Goal: Information Seeking & Learning: Learn about a topic

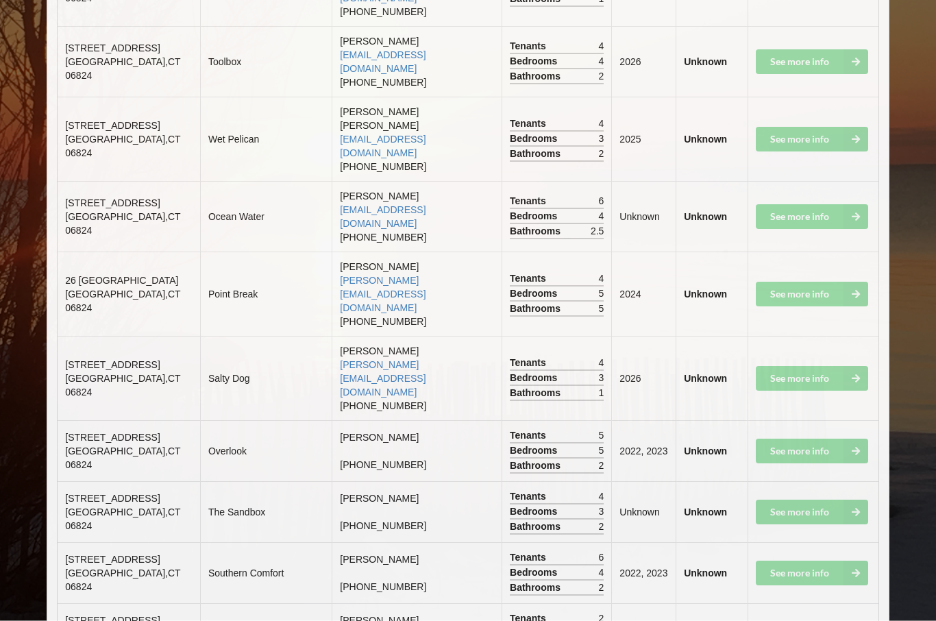
scroll to position [6444, 0]
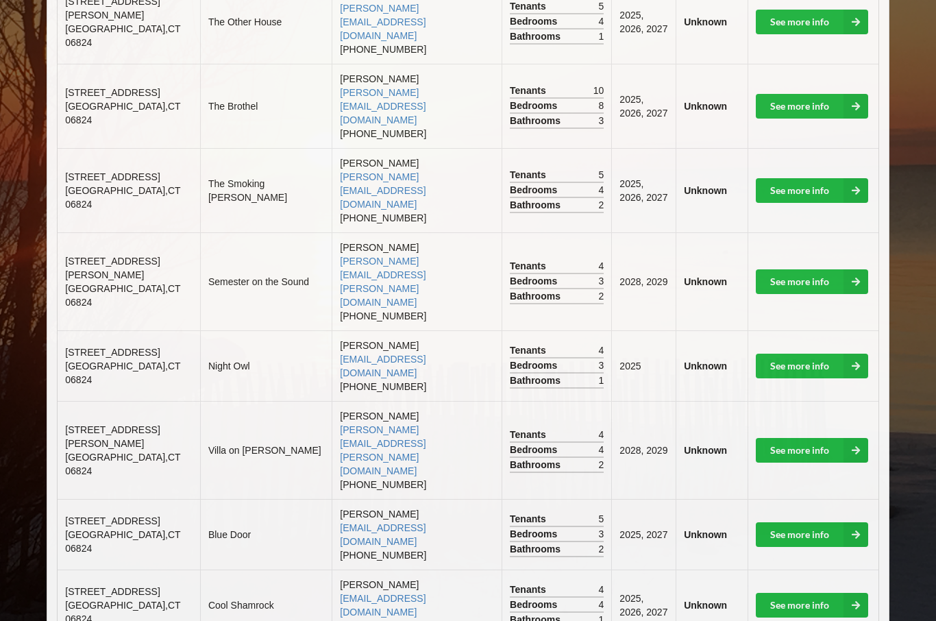
scroll to position [643, 0]
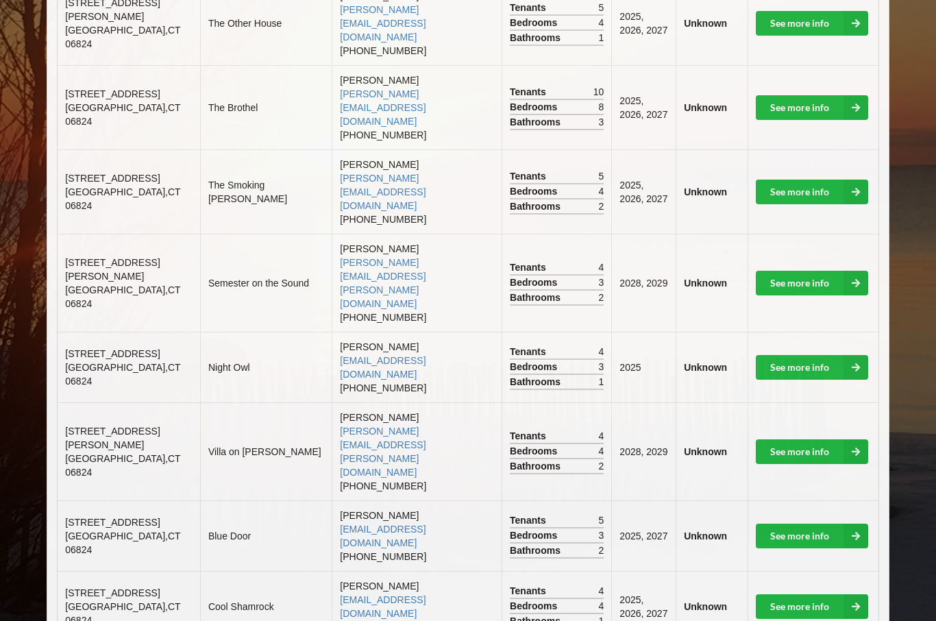
click at [791, 439] on link "See more info" at bounding box center [812, 451] width 112 height 25
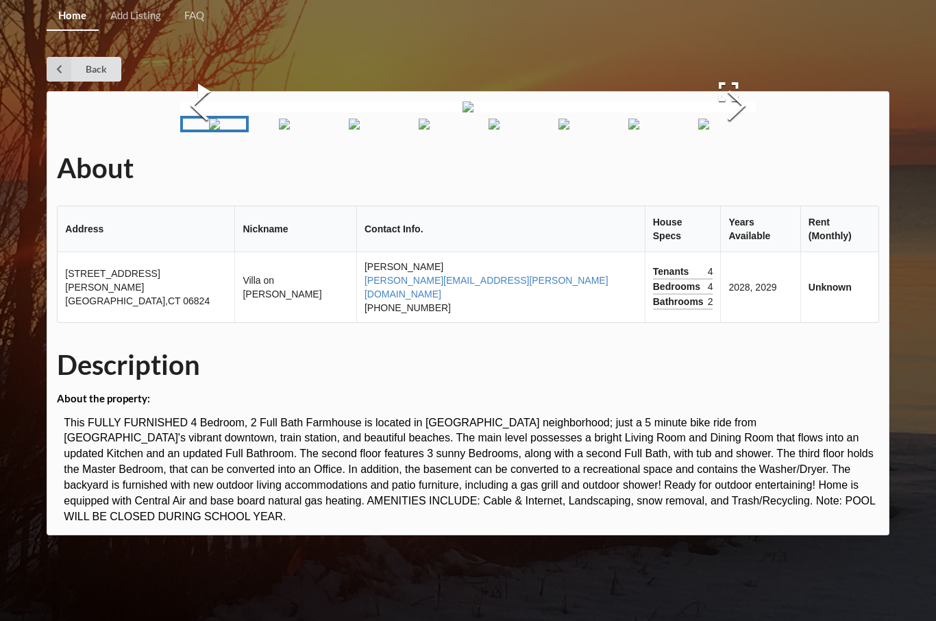
scroll to position [71, 0]
click at [288, 129] on img "Go to Slide 2" at bounding box center [284, 124] width 11 height 11
click at [336, 129] on img "Go to Slide 3" at bounding box center [330, 124] width 11 height 11
click at [382, 129] on img "Go to Slide 4" at bounding box center [376, 124] width 11 height 11
click at [428, 129] on img "Go to Slide 5" at bounding box center [422, 124] width 11 height 11
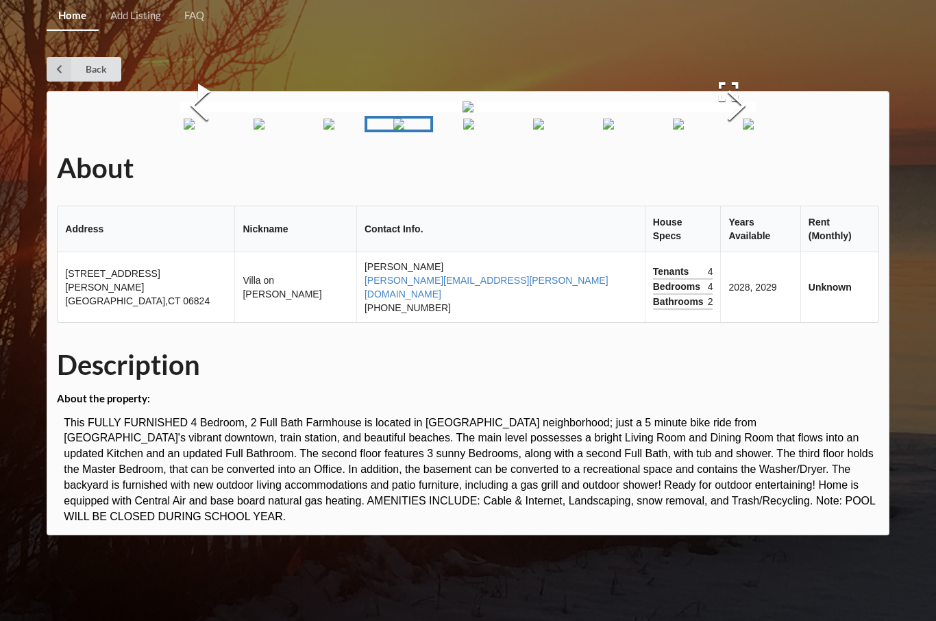
click at [474, 129] on img "Go to Slide 6" at bounding box center [468, 124] width 11 height 11
click at [521, 129] on img "Go to Slide 7" at bounding box center [515, 124] width 11 height 11
click at [566, 129] on img "Go to Slide 8" at bounding box center [561, 124] width 11 height 11
click at [612, 129] on img "Go to Slide 9" at bounding box center [606, 124] width 11 height 11
click at [658, 129] on img "Go to Slide 10" at bounding box center [652, 124] width 11 height 11
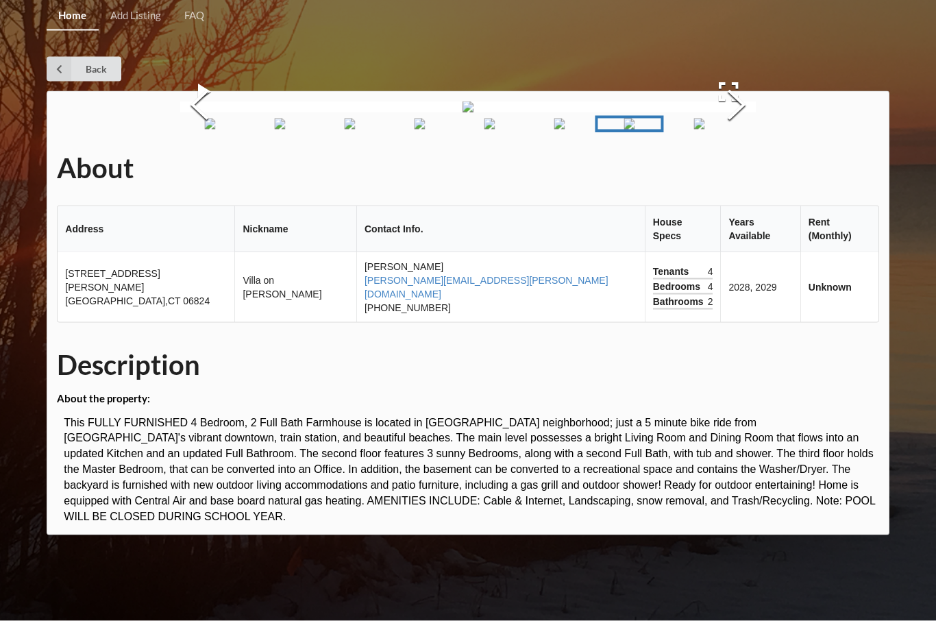
scroll to position [0, 0]
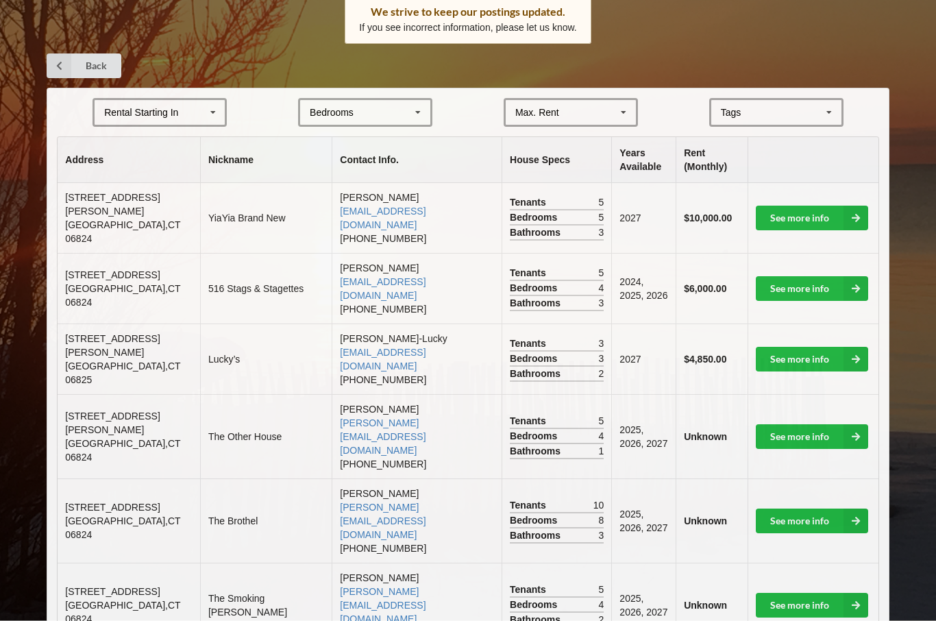
scroll to position [246, 0]
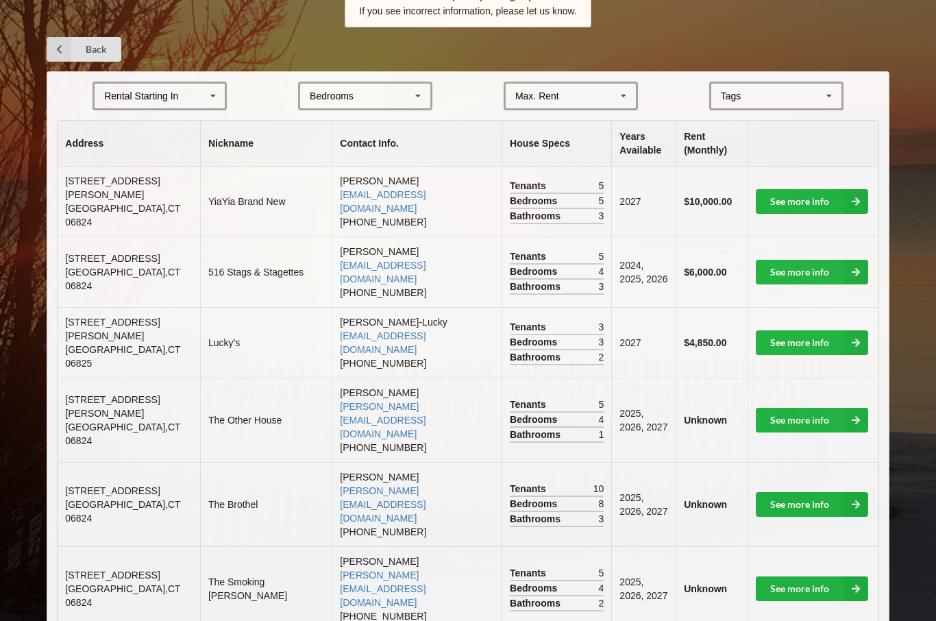
click at [810, 492] on link "See more info" at bounding box center [812, 504] width 112 height 25
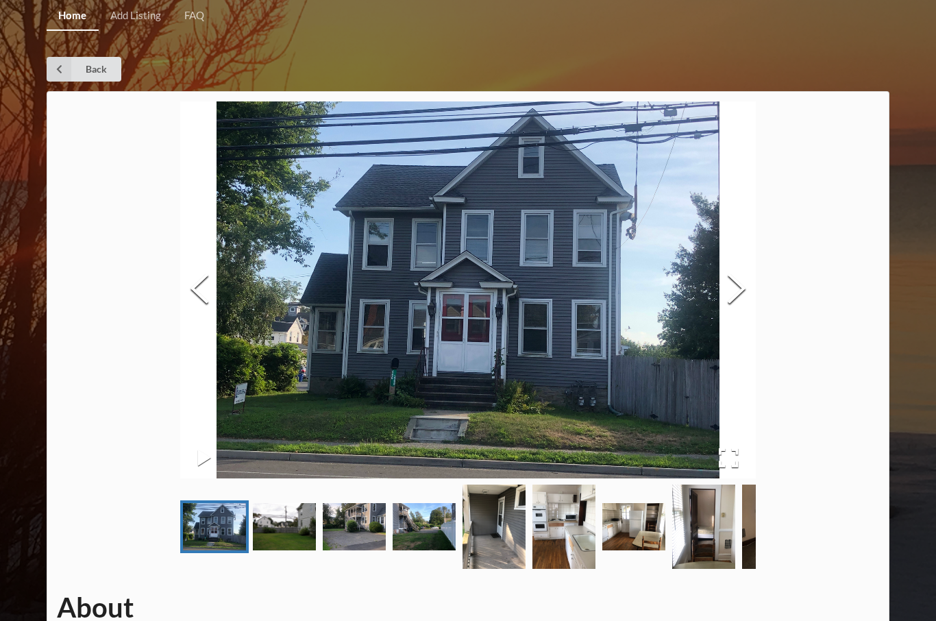
click at [734, 299] on button "Next Slide" at bounding box center [736, 290] width 38 height 124
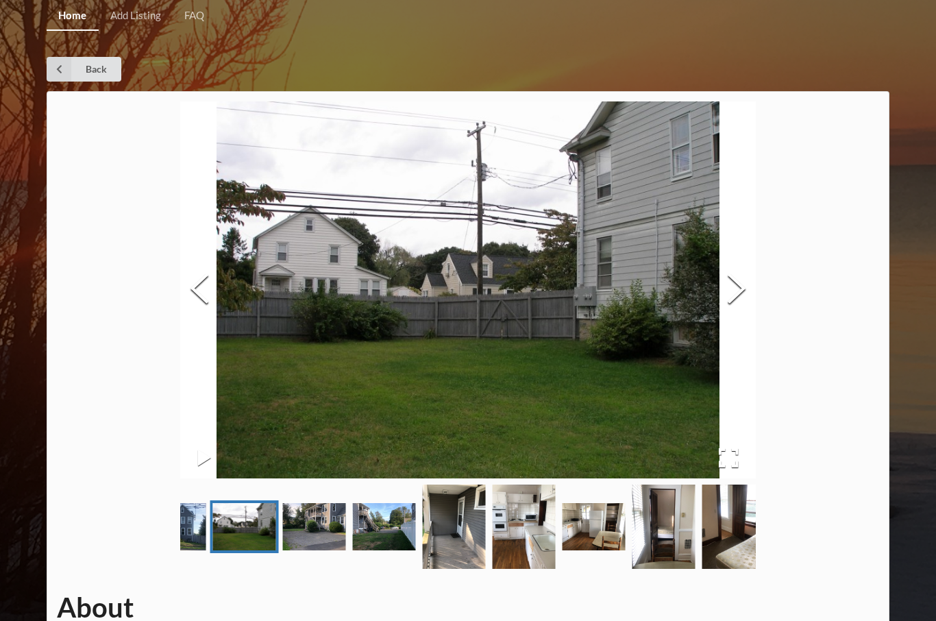
click at [736, 289] on button "Next Slide" at bounding box center [736, 290] width 38 height 124
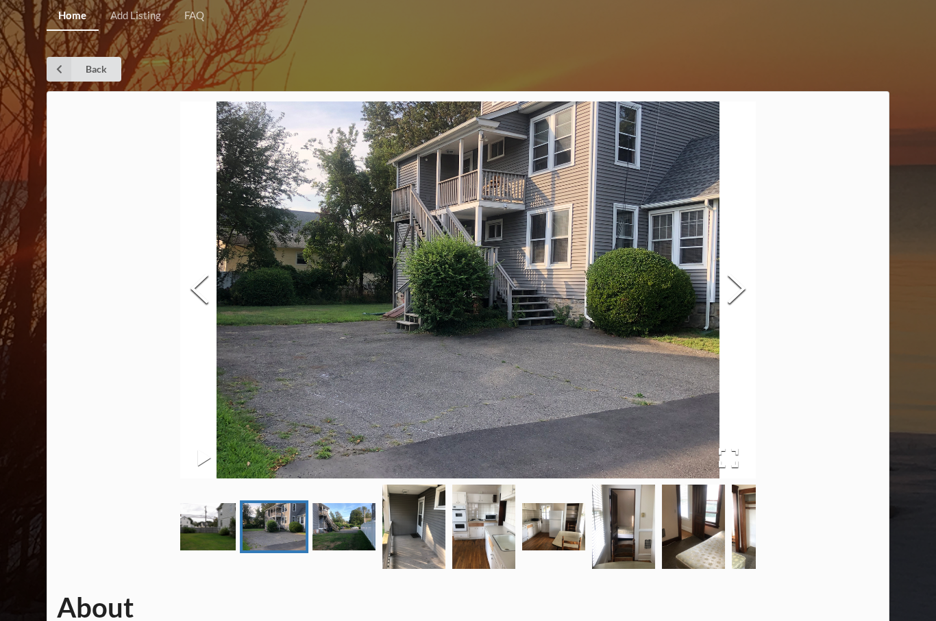
click at [734, 297] on button "Next Slide" at bounding box center [736, 290] width 38 height 124
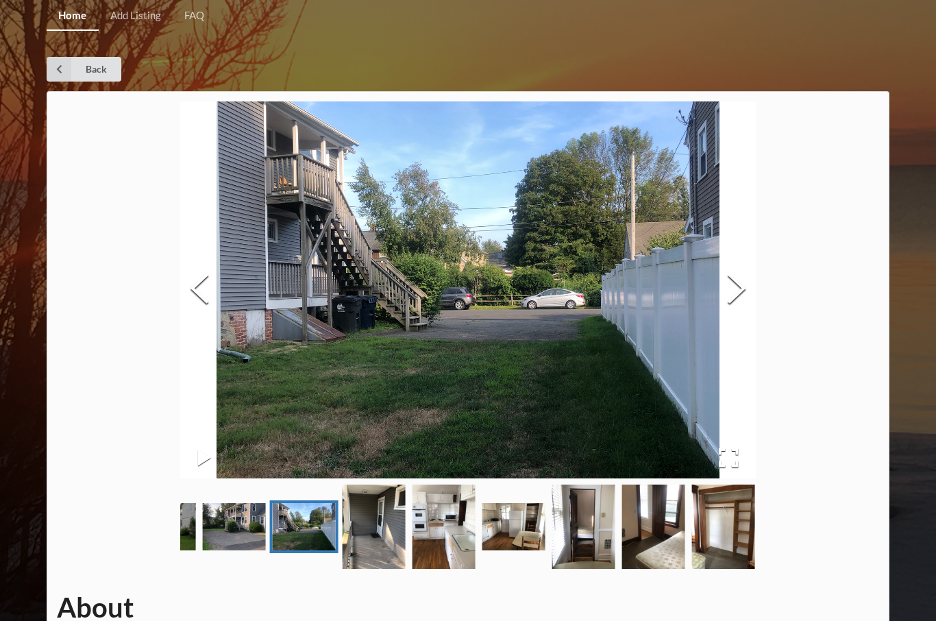
click at [741, 294] on button "Next Slide" at bounding box center [736, 290] width 38 height 124
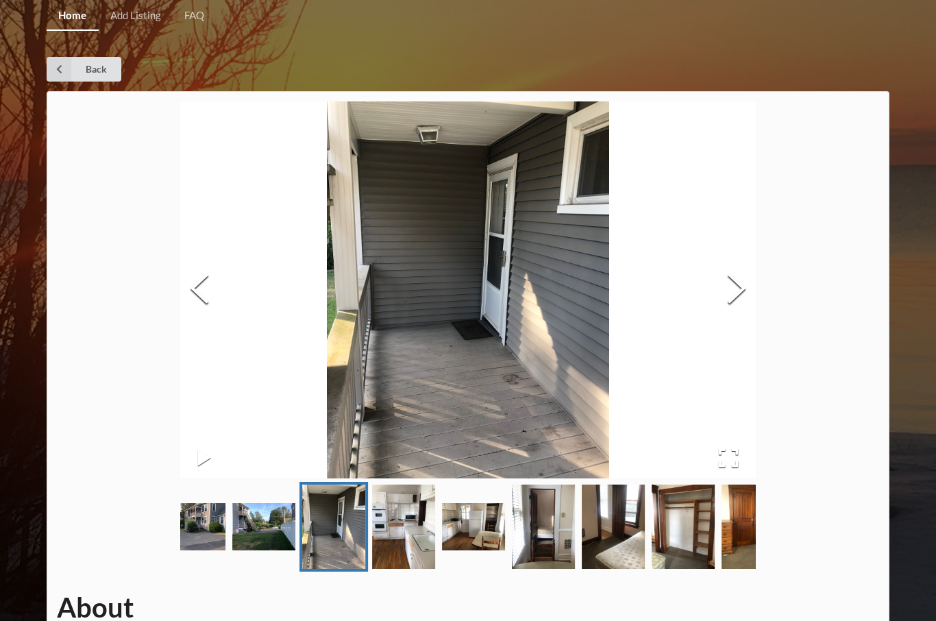
click at [741, 295] on button "Next Slide" at bounding box center [736, 290] width 38 height 124
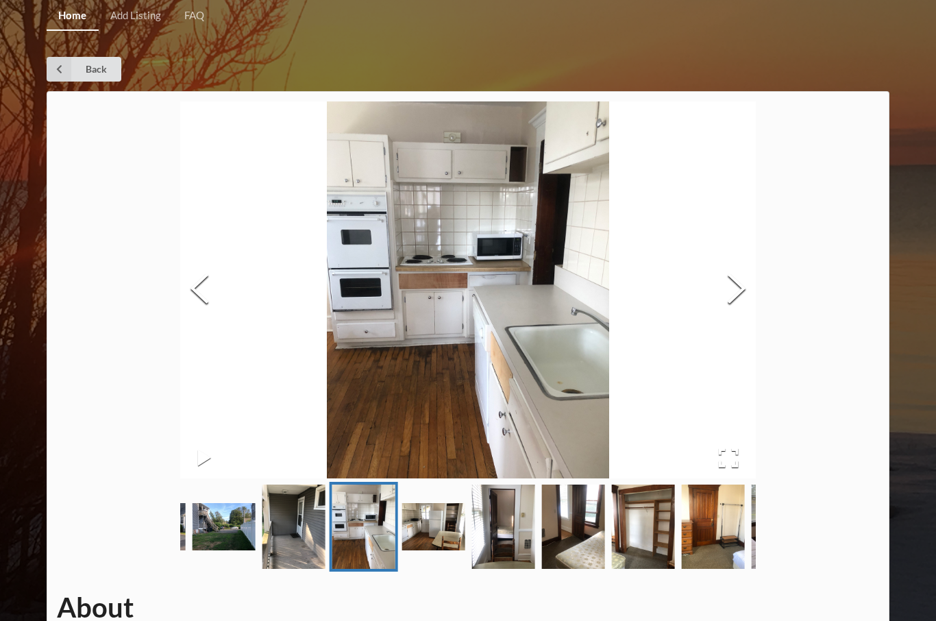
click at [742, 288] on button "Next Slide" at bounding box center [736, 290] width 38 height 124
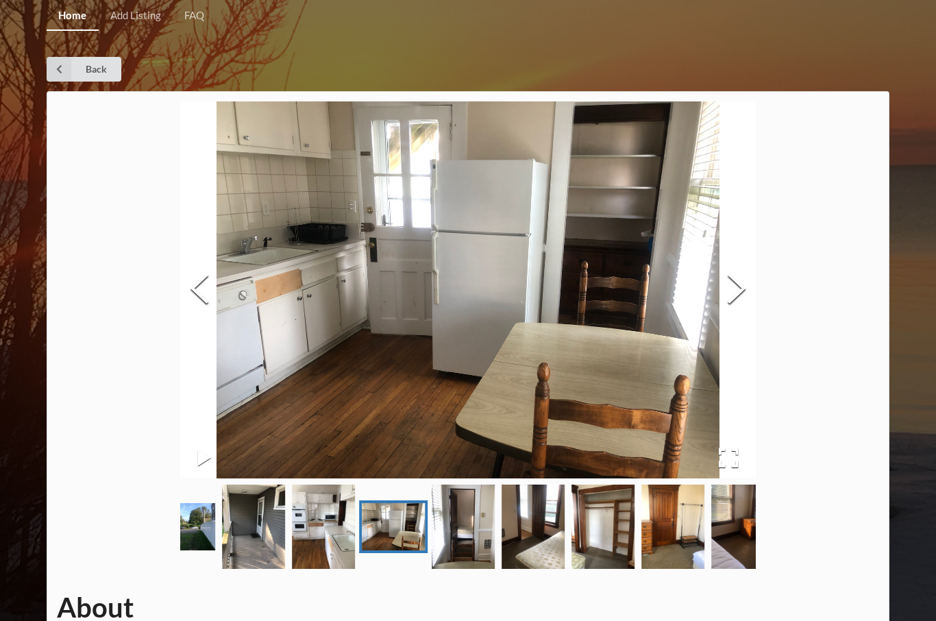
click at [740, 291] on button "Next Slide" at bounding box center [736, 290] width 38 height 124
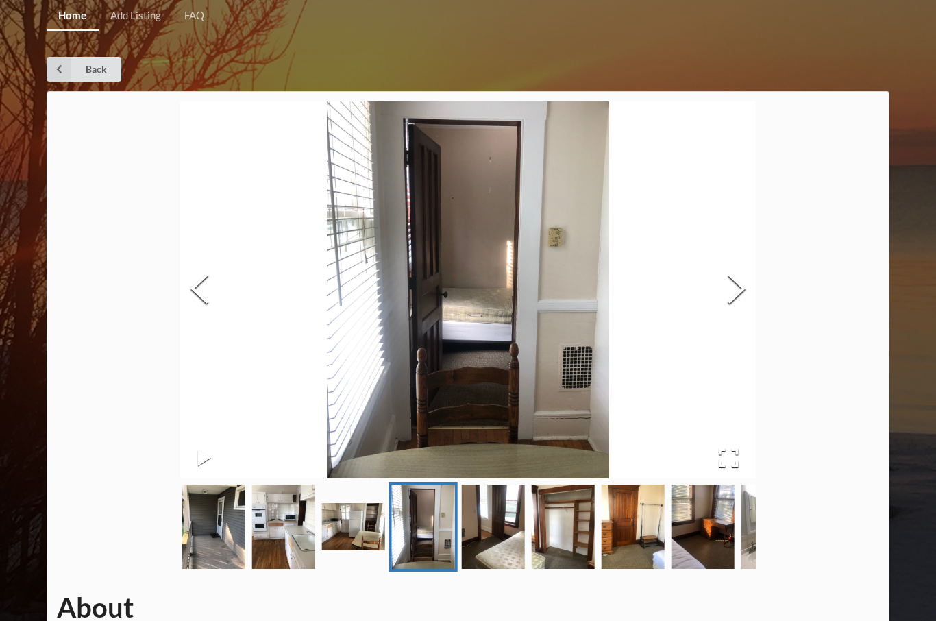
click at [734, 296] on button "Next Slide" at bounding box center [736, 290] width 38 height 124
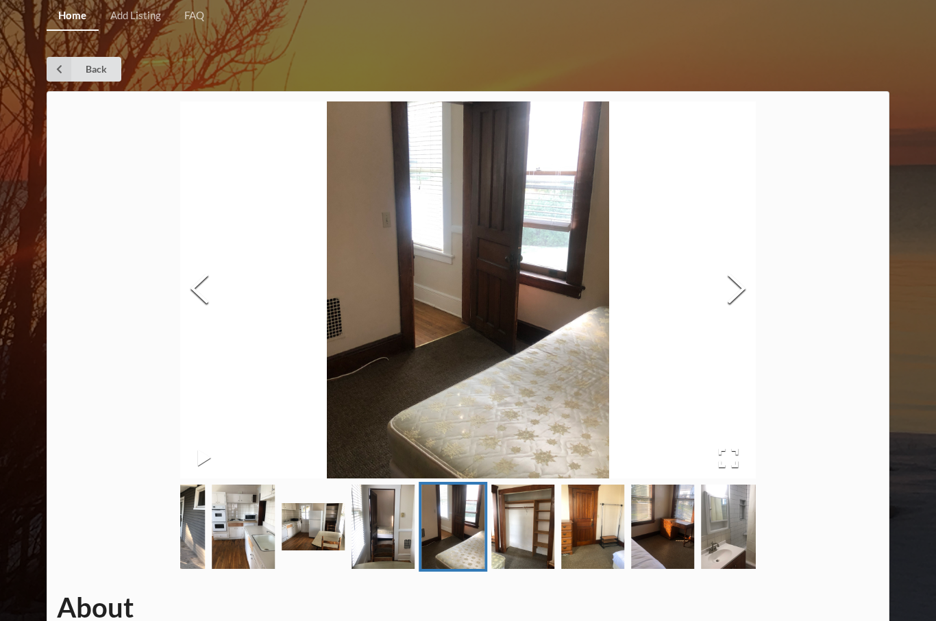
click at [738, 290] on button "Next Slide" at bounding box center [736, 290] width 38 height 124
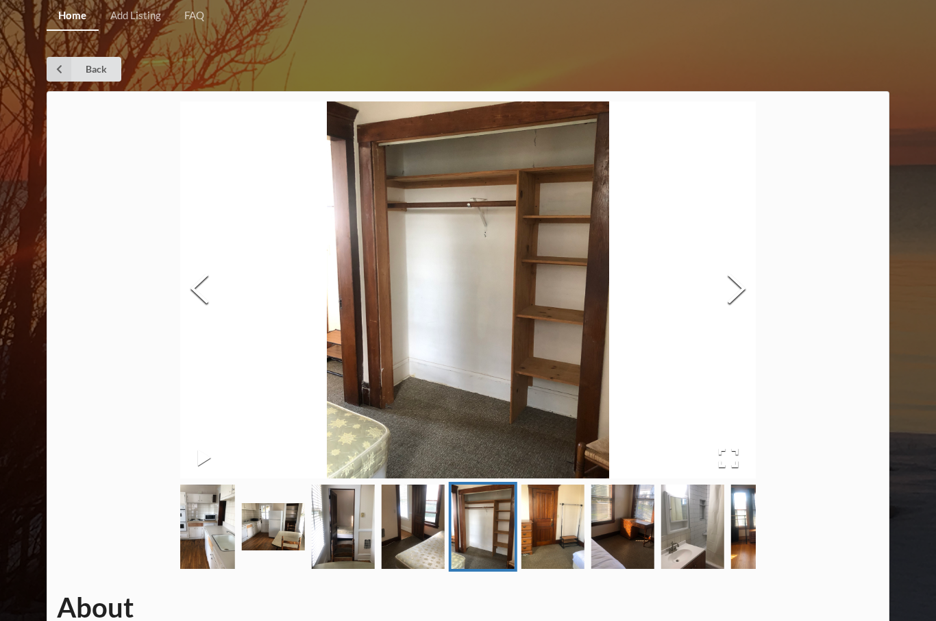
click at [740, 290] on button "Next Slide" at bounding box center [736, 290] width 38 height 124
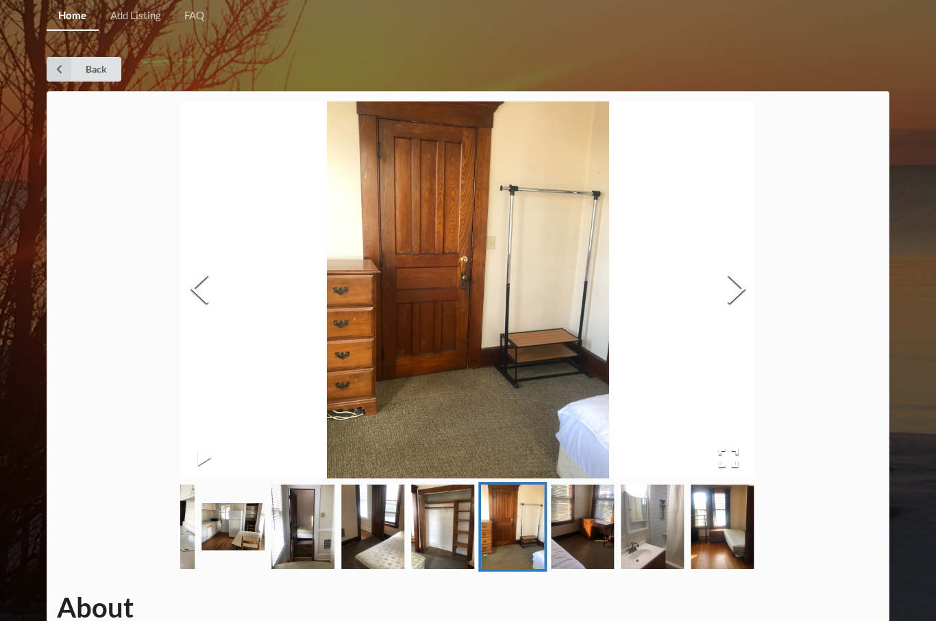
click at [735, 297] on button "Next Slide" at bounding box center [736, 290] width 38 height 124
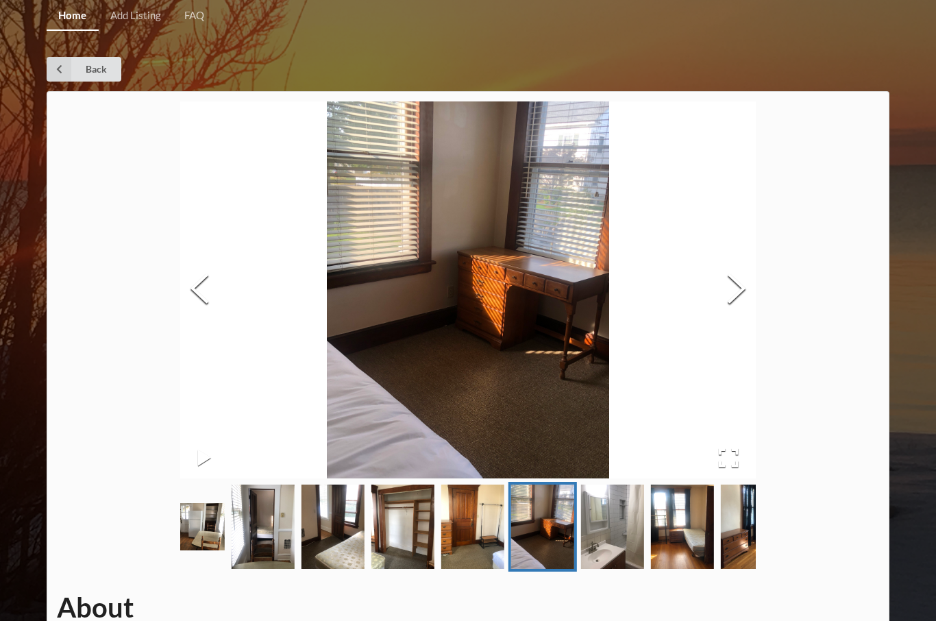
click at [64, 62] on icon at bounding box center [59, 69] width 25 height 25
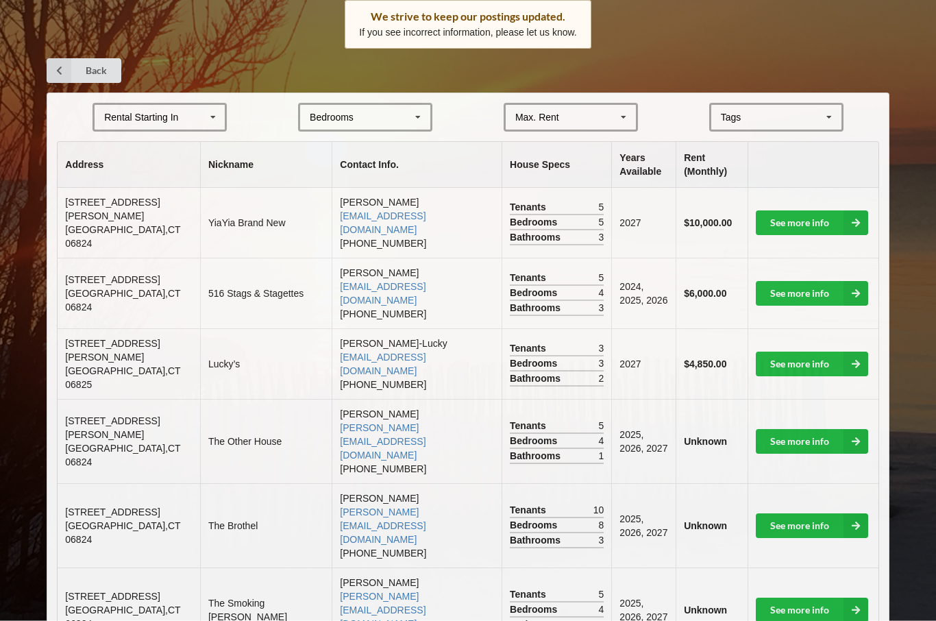
scroll to position [225, 0]
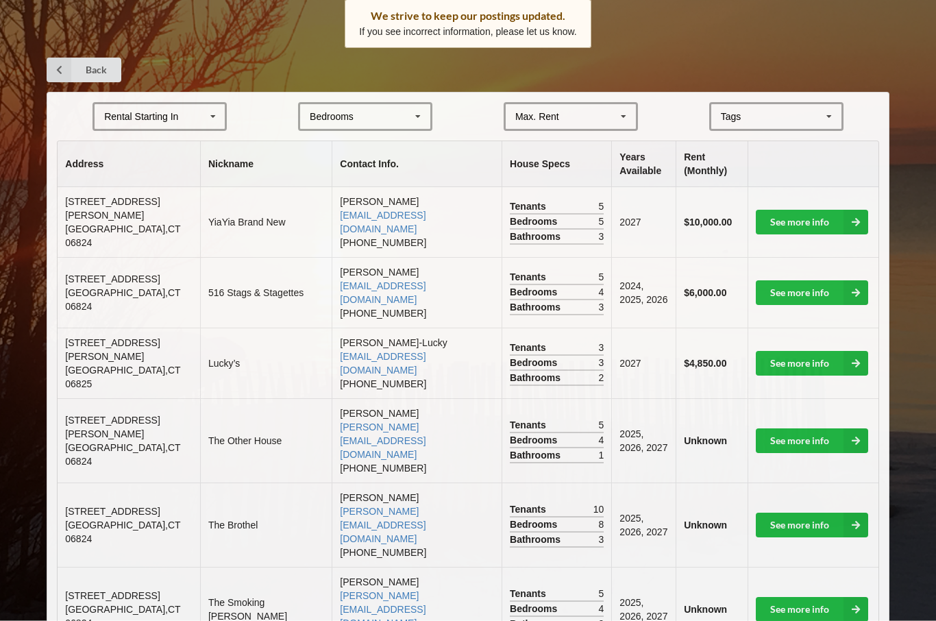
click at [797, 513] on link "See more info" at bounding box center [812, 525] width 112 height 25
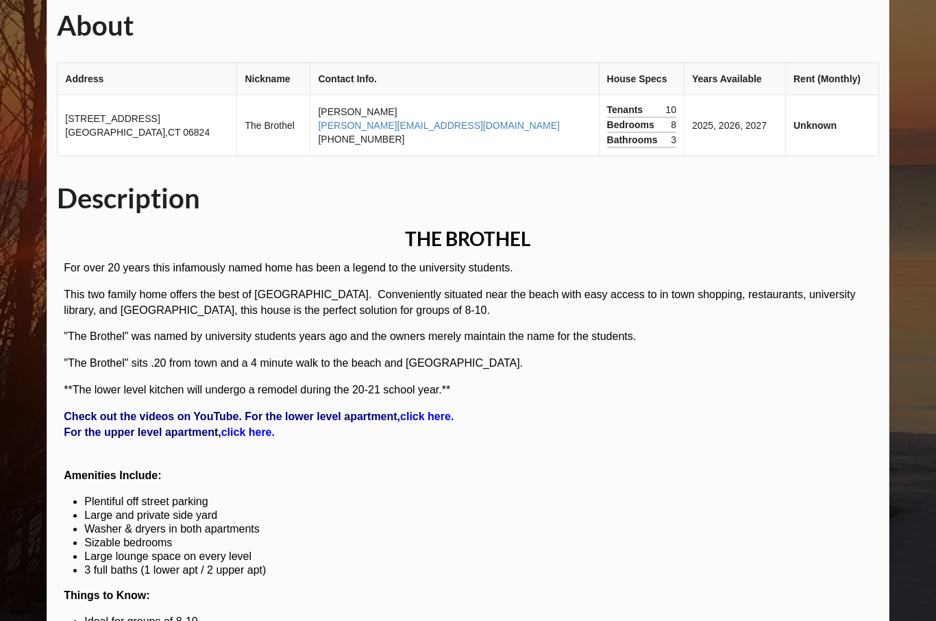
scroll to position [566, 0]
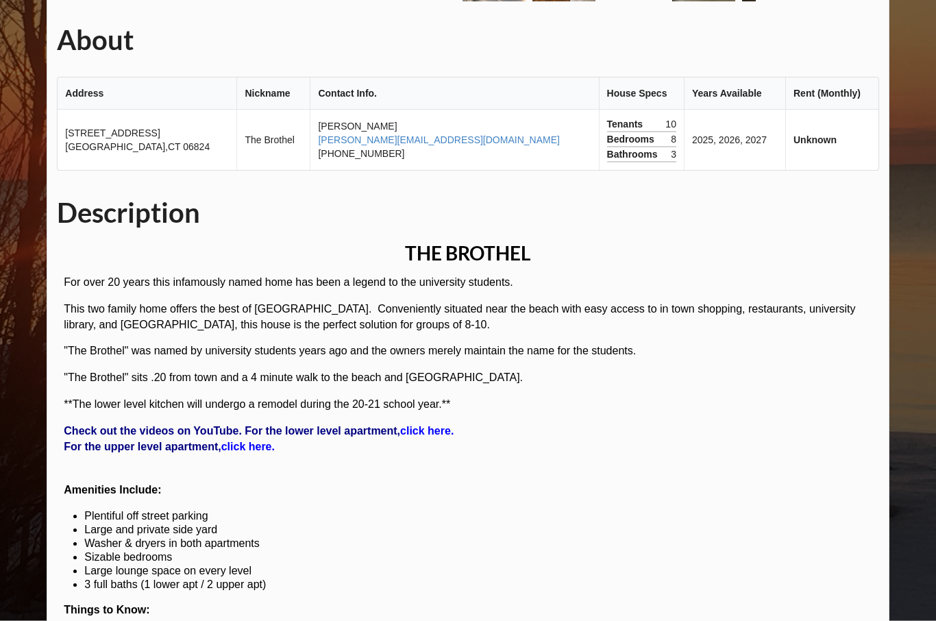
click at [430, 427] on strong "click here." at bounding box center [426, 431] width 53 height 12
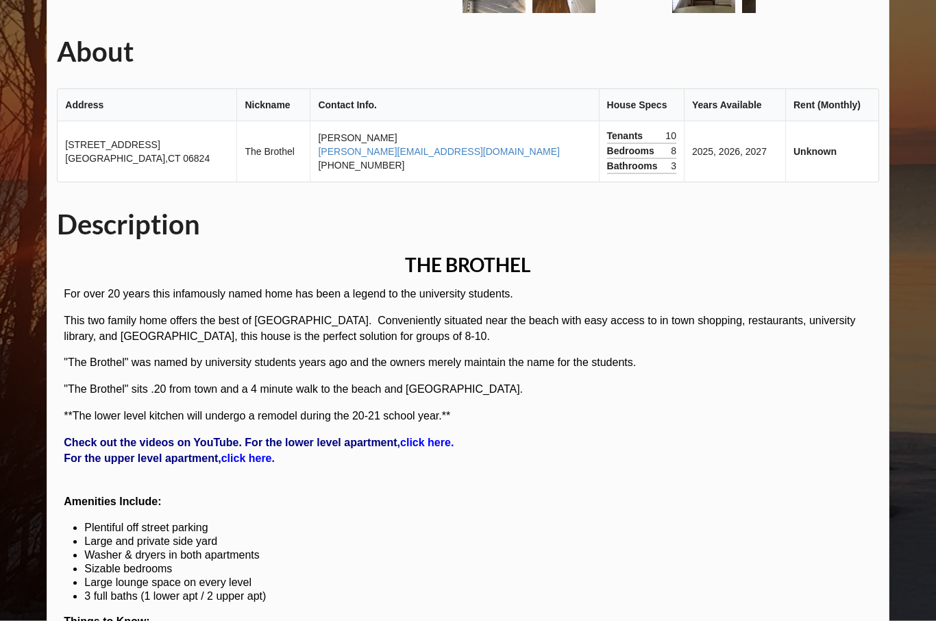
scroll to position [621, 0]
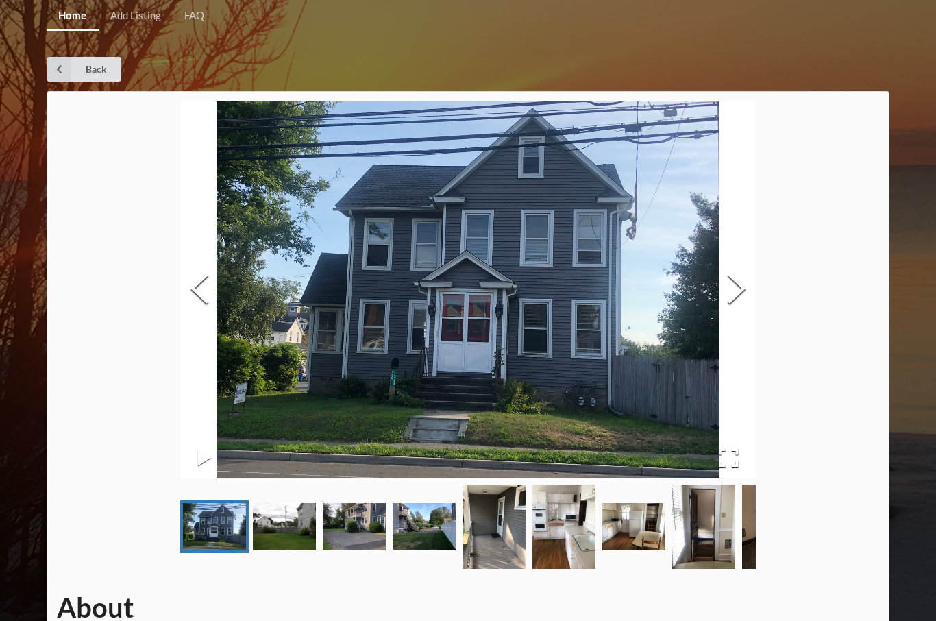
scroll to position [48, 0]
